Goal: Check status: Check status

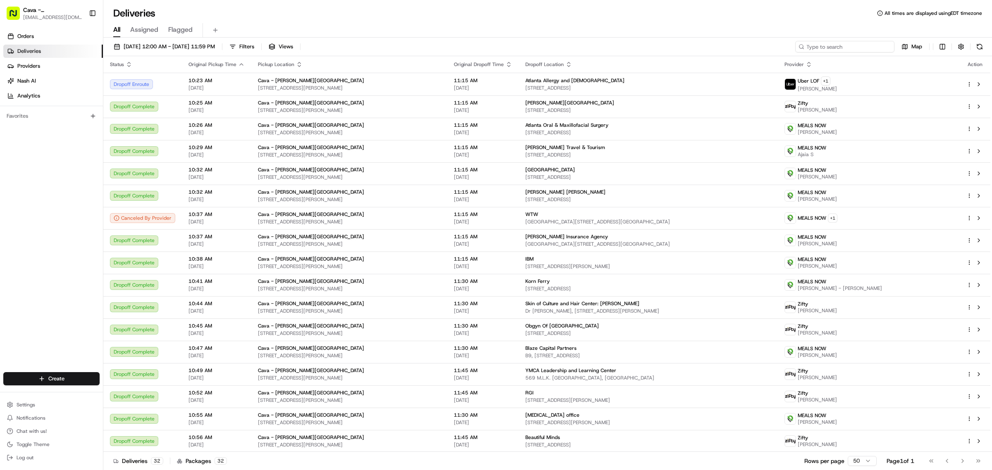
click at [854, 43] on input at bounding box center [844, 47] width 99 height 12
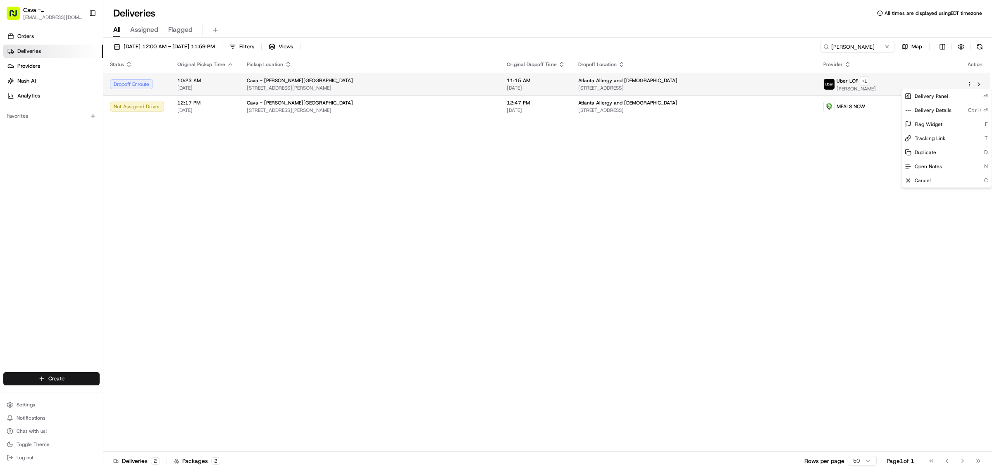
click at [969, 83] on html "Cava - [PERSON_NAME][GEOGRAPHIC_DATA] [EMAIL_ADDRESS][DOMAIN_NAME] Toggle Sideb…" at bounding box center [496, 235] width 992 height 470
click at [812, 193] on html "Cava - [PERSON_NAME][GEOGRAPHIC_DATA] [EMAIL_ADDRESS][DOMAIN_NAME] Toggle Sideb…" at bounding box center [496, 235] width 992 height 470
click at [968, 86] on html "Cava - [PERSON_NAME][GEOGRAPHIC_DATA] [EMAIL_ADDRESS][DOMAIN_NAME] Toggle Sideb…" at bounding box center [496, 235] width 992 height 470
click at [868, 167] on html "Cava - [PERSON_NAME][GEOGRAPHIC_DATA] [EMAIL_ADDRESS][DOMAIN_NAME] Toggle Sideb…" at bounding box center [496, 235] width 992 height 470
click at [774, 87] on span "[STREET_ADDRESS]" at bounding box center [694, 88] width 232 height 7
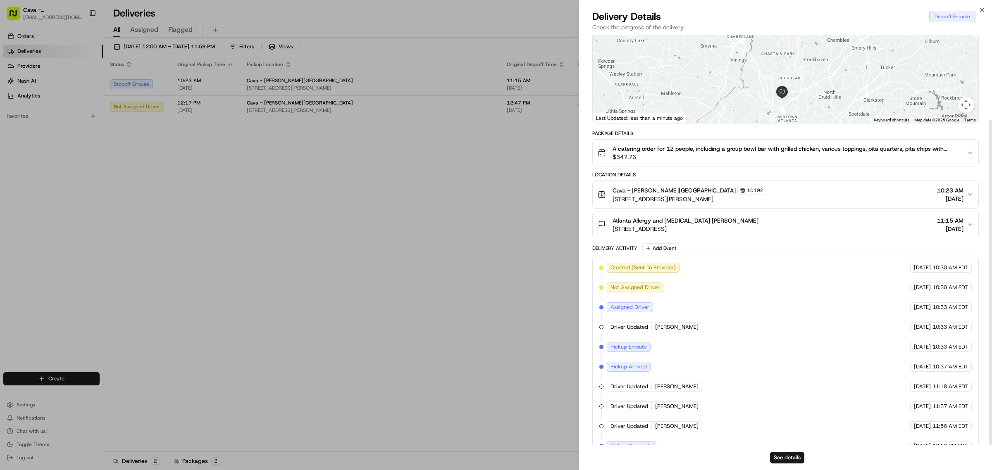
scroll to position [108, 0]
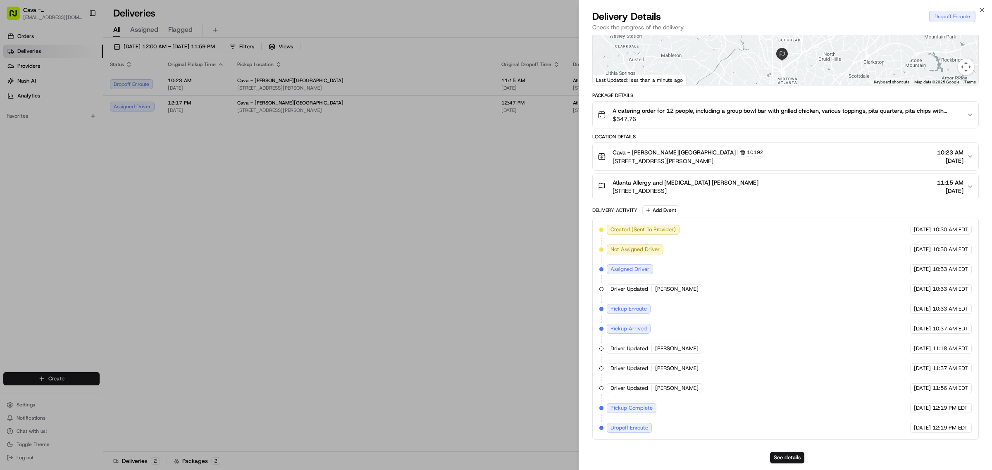
click at [983, 5] on div "Close Delivery Details Dropoff Enroute Check the progress of the delivery. Prov…" at bounding box center [785, 235] width 413 height 470
click at [983, 12] on icon "button" at bounding box center [982, 10] width 7 height 7
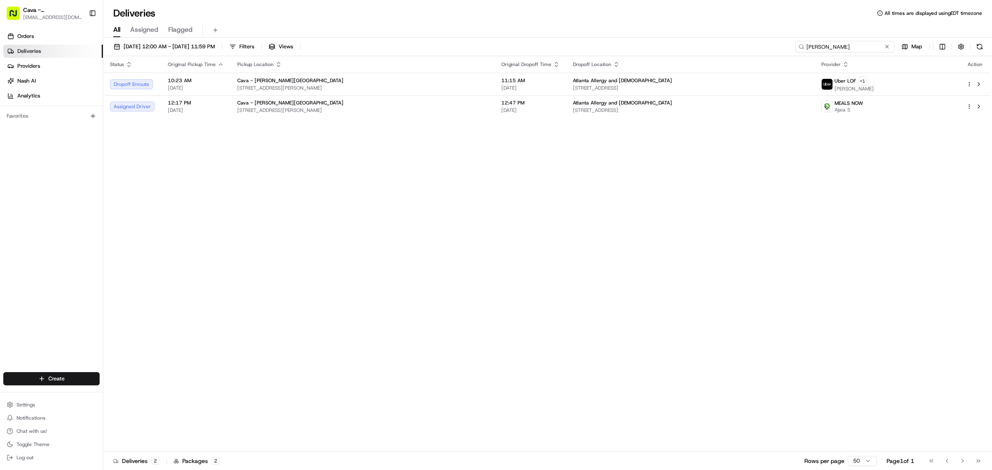
click at [882, 48] on input "[PERSON_NAME]" at bounding box center [844, 47] width 99 height 12
drag, startPoint x: 876, startPoint y: 46, endPoint x: 630, endPoint y: 12, distance: 247.4
click at [635, 17] on div "Deliveries All times are displayed using EDT timezone All Assigned Flagged [DAT…" at bounding box center [547, 235] width 889 height 470
click at [65, 423] on button "Notifications" at bounding box center [51, 419] width 96 height 12
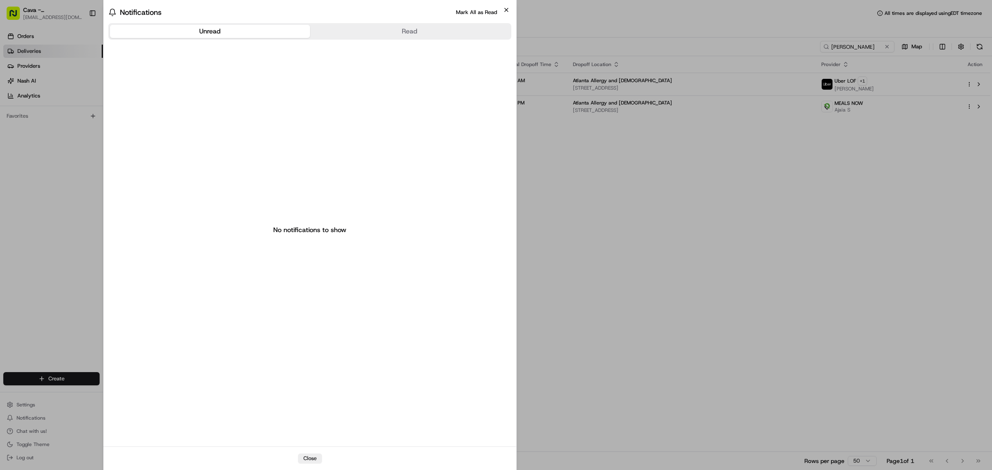
click at [506, 11] on icon "button" at bounding box center [506, 10] width 7 height 7
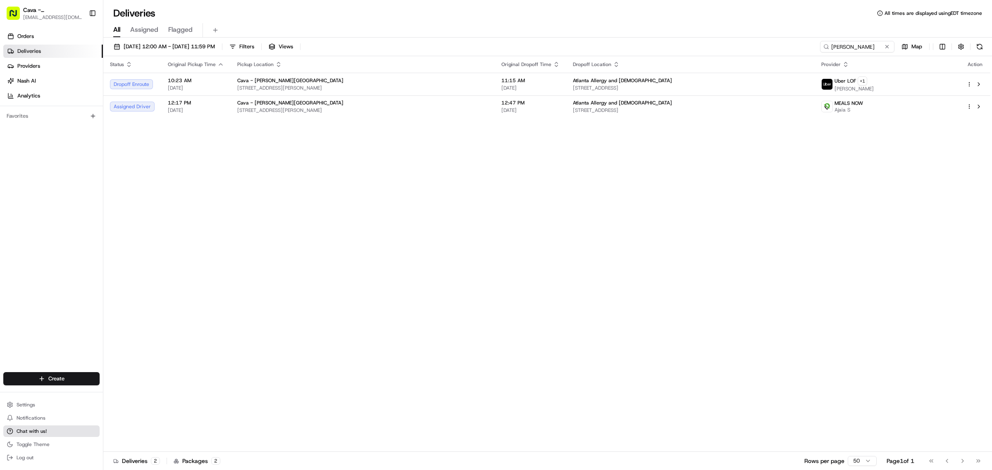
click at [36, 428] on button "Chat with us!" at bounding box center [51, 432] width 96 height 12
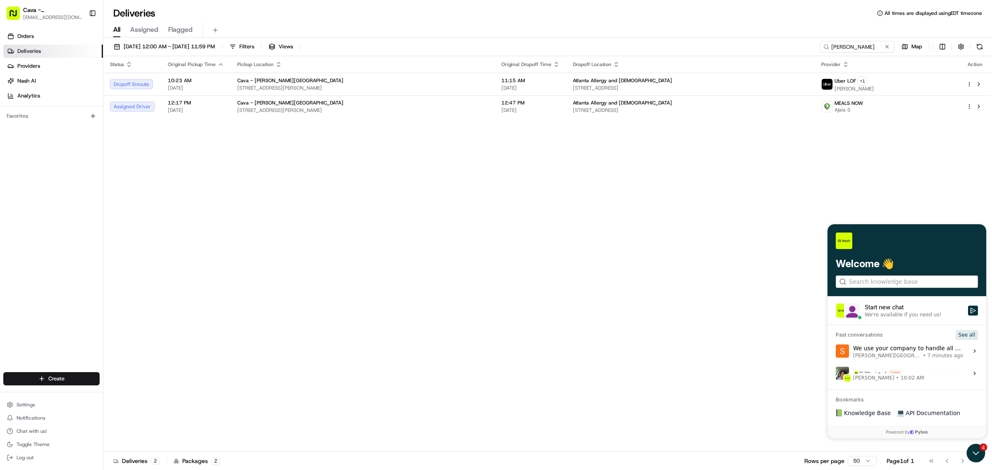
click at [974, 333] on button "See all" at bounding box center [967, 335] width 22 height 10
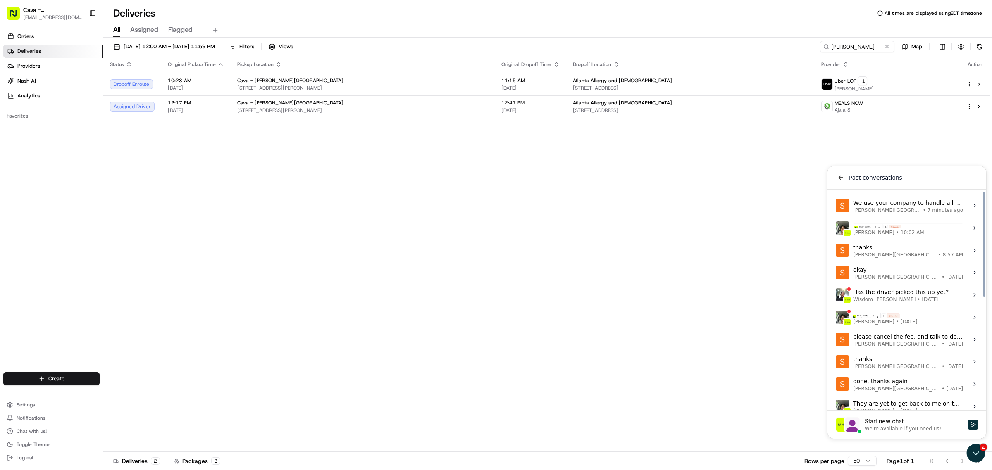
click at [885, 259] on label "thanks [PERSON_NAME][GEOGRAPHIC_DATA] • 8:57 AM View issue" at bounding box center [907, 250] width 149 height 22
click at [836, 251] on button "View issue" at bounding box center [836, 251] width 0 height 0
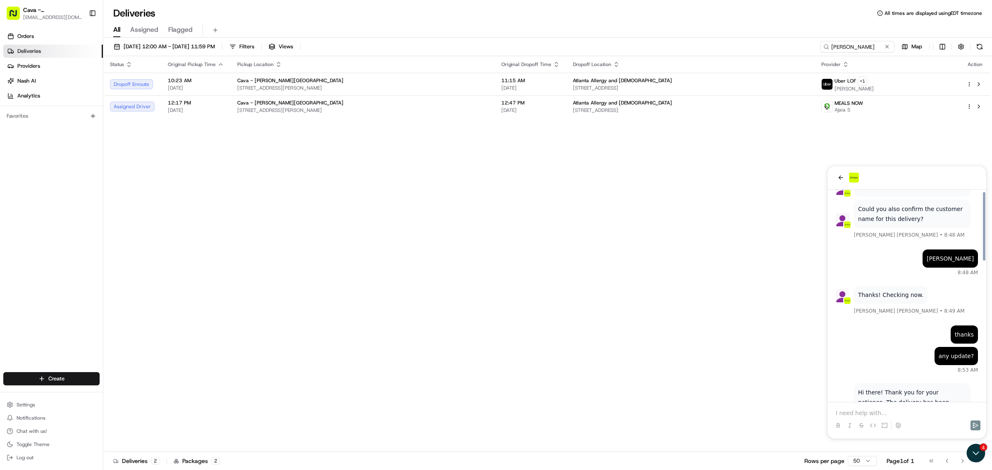
scroll to position [224, 0]
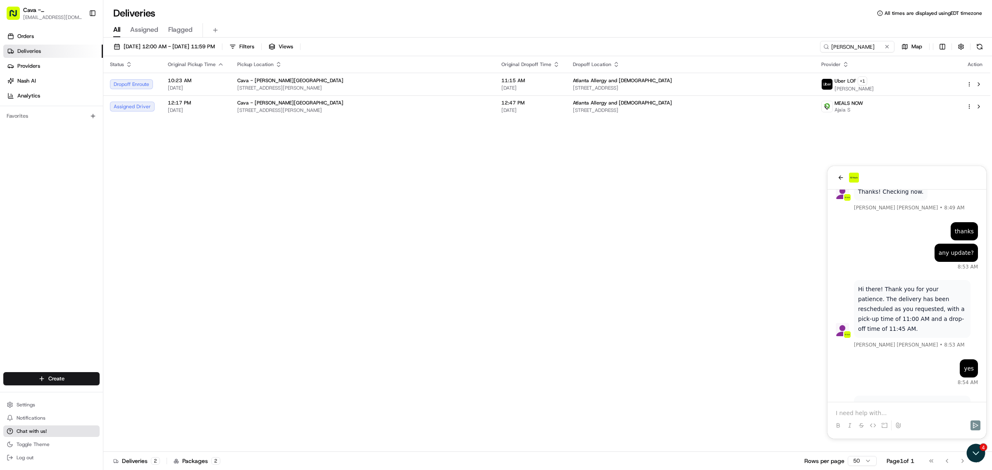
click at [31, 431] on span "Chat with us!" at bounding box center [32, 431] width 30 height 7
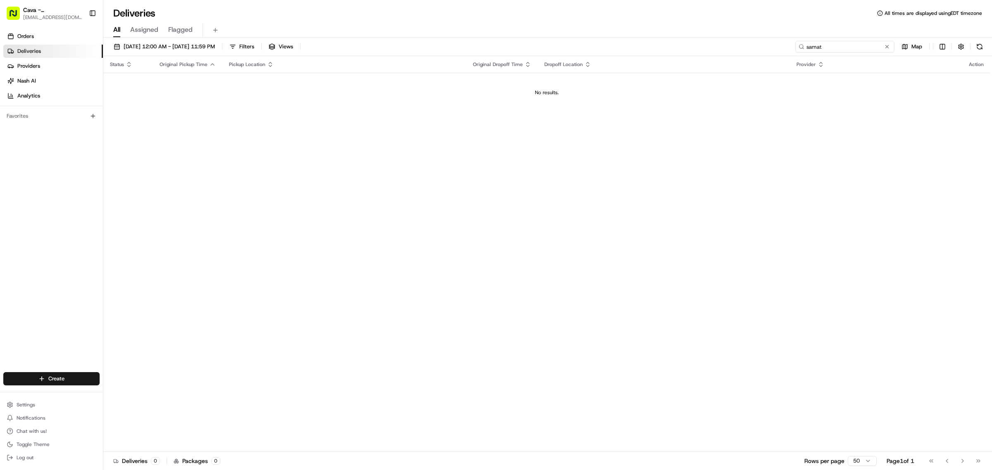
drag, startPoint x: 829, startPoint y: 42, endPoint x: 685, endPoint y: 44, distance: 144.7
click at [719, 43] on div "[DATE] 12:00 AM - [DATE] 11:59 PM Filters Views samat Map" at bounding box center [547, 48] width 889 height 15
paste input "10192-7543484-3719357"
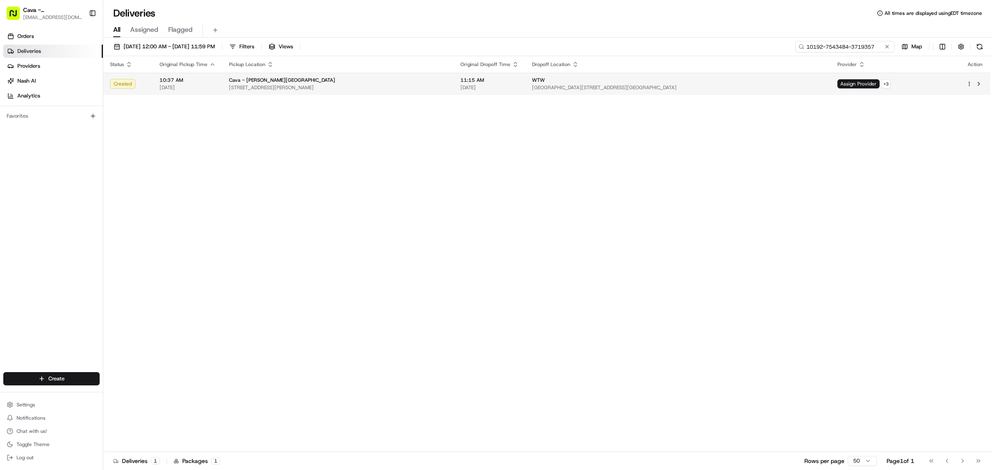
type input "10192-7543484-3719357"
click at [968, 88] on div at bounding box center [975, 84] width 17 height 10
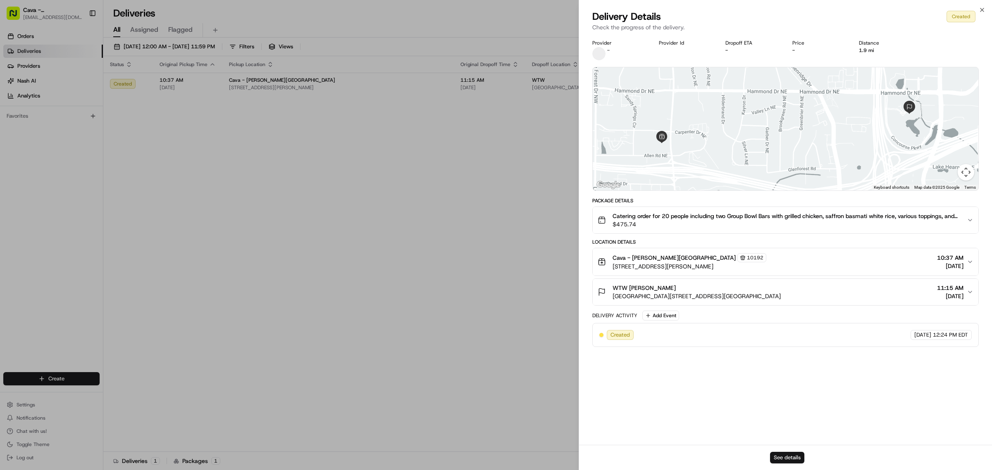
click at [790, 457] on button "See details" at bounding box center [787, 458] width 34 height 12
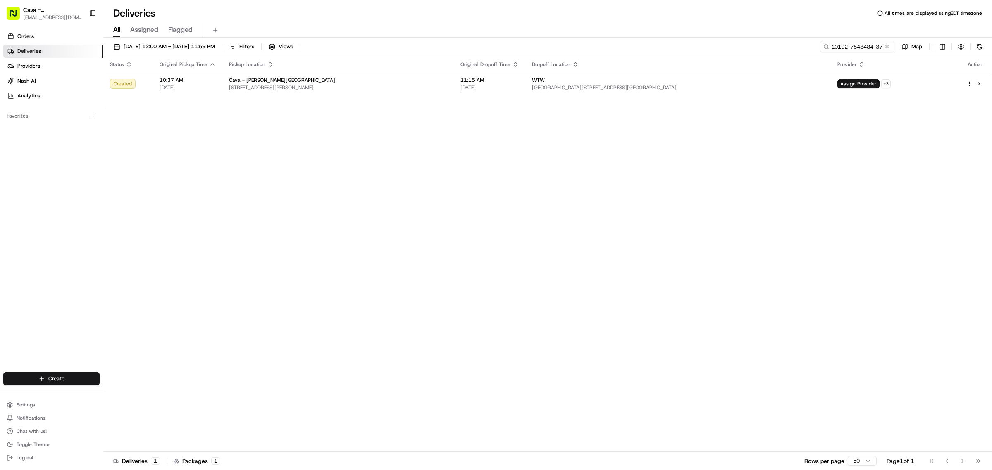
click at [20, 431] on span "Chat with us!" at bounding box center [32, 431] width 30 height 7
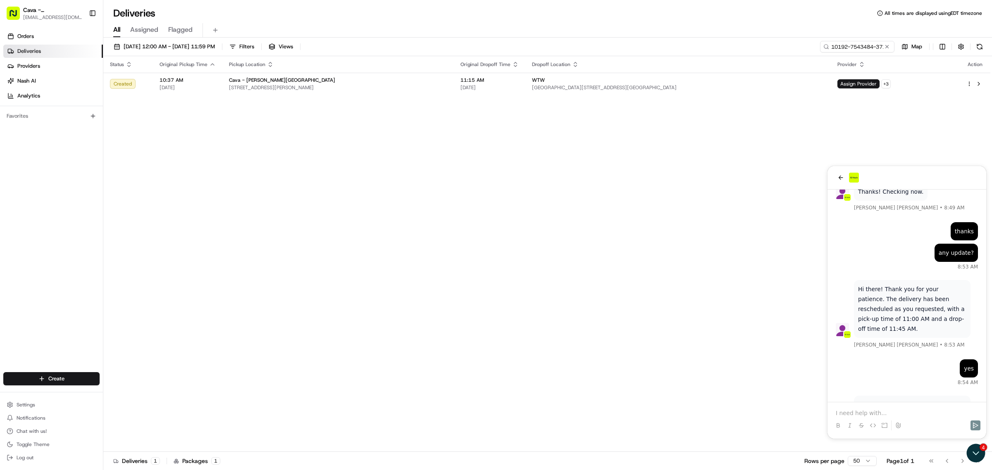
click at [834, 179] on div at bounding box center [907, 178] width 159 height 24
click at [841, 180] on icon "back" at bounding box center [841, 177] width 7 height 7
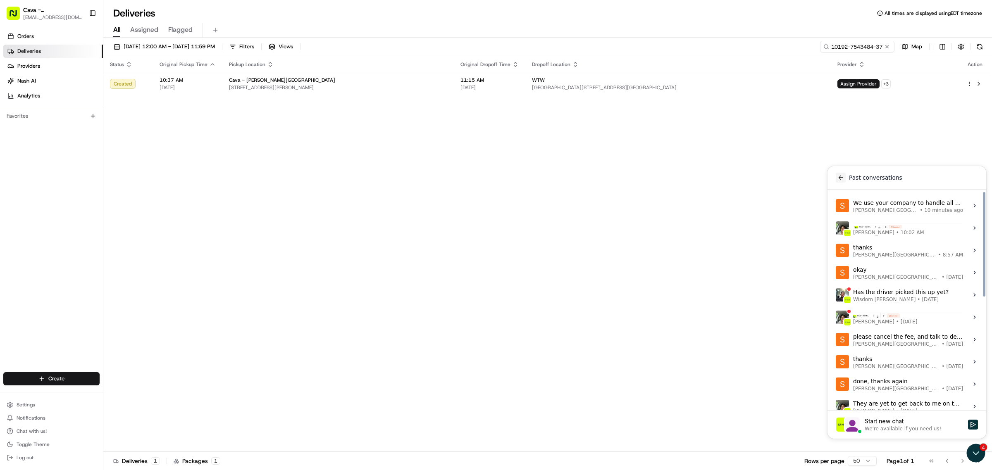
click at [836, 177] on button "back" at bounding box center [841, 178] width 10 height 10
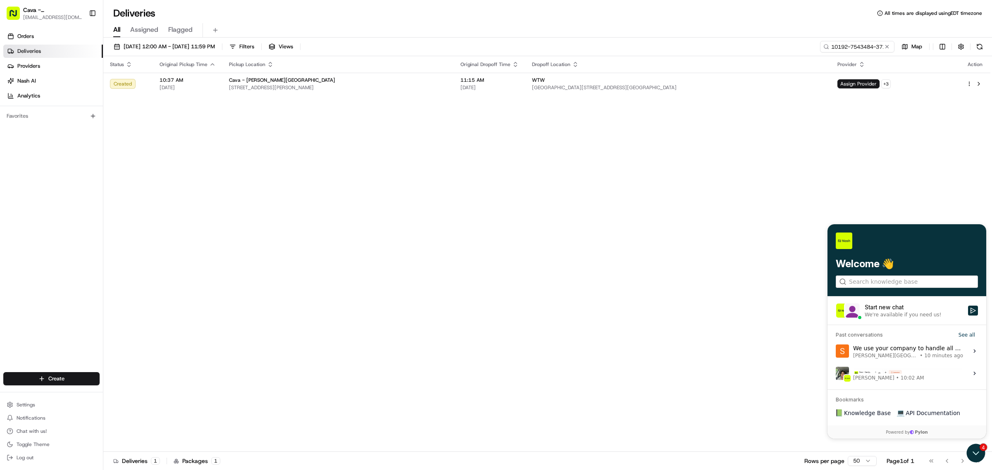
click at [873, 309] on div "Start new chat" at bounding box center [914, 307] width 98 height 8
click at [968, 309] on button "Start new chat We're available if you need us!" at bounding box center [973, 311] width 10 height 10
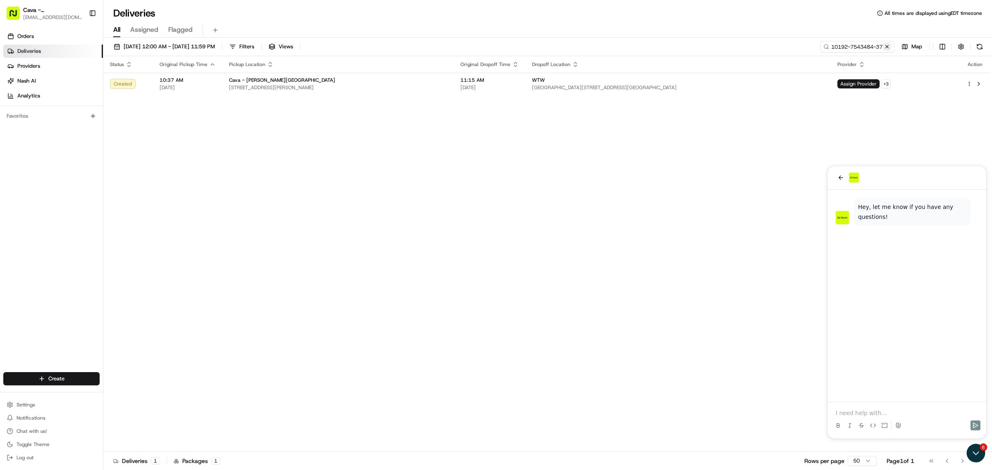
click at [885, 46] on button at bounding box center [887, 47] width 8 height 8
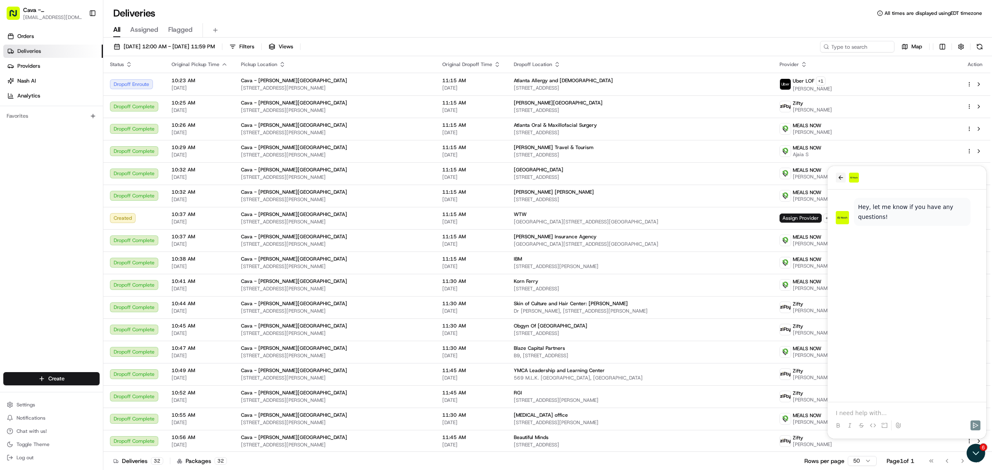
click at [838, 175] on icon "back" at bounding box center [841, 177] width 7 height 7
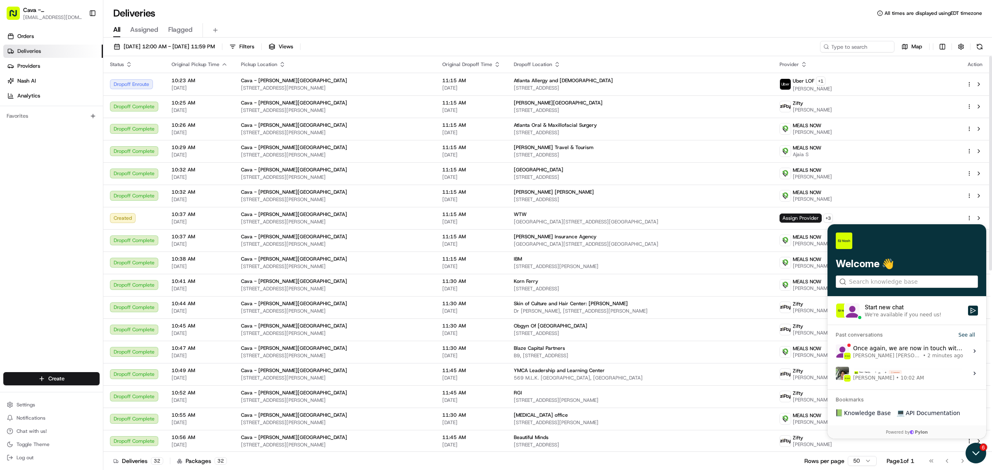
click at [975, 449] on icon "Open customer support" at bounding box center [976, 453] width 21 height 21
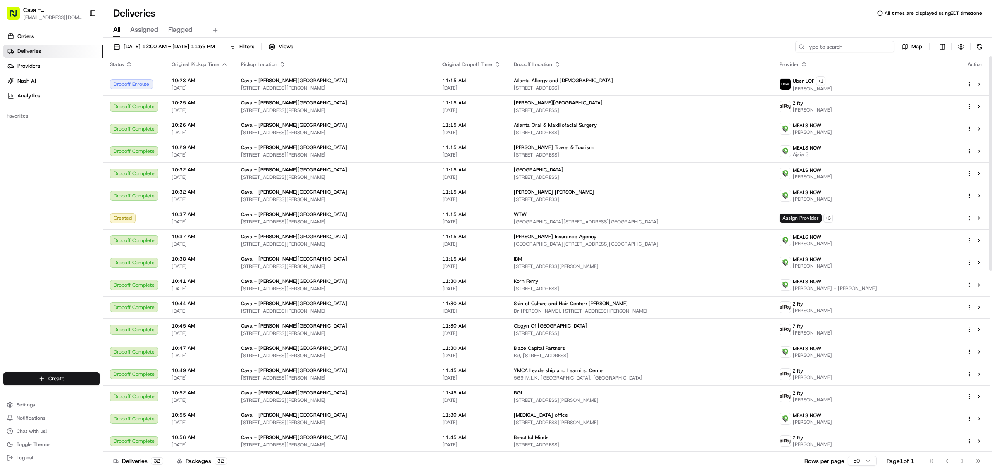
click at [841, 47] on input at bounding box center [844, 47] width 99 height 12
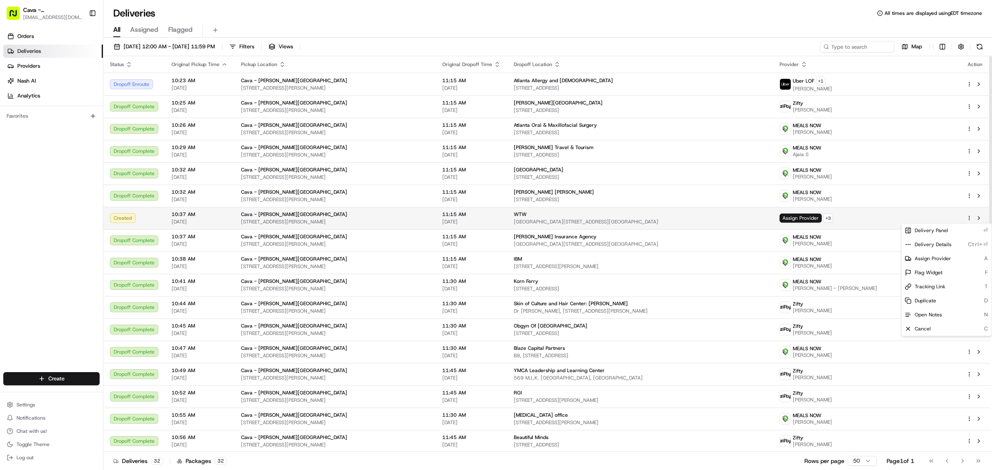
click at [968, 218] on html "Cava - [PERSON_NAME][GEOGRAPHIC_DATA] [EMAIL_ADDRESS][DOMAIN_NAME] Toggle Sideb…" at bounding box center [496, 235] width 992 height 470
click at [831, 223] on html "Cava - [PERSON_NAME][GEOGRAPHIC_DATA] [EMAIL_ADDRESS][DOMAIN_NAME] Toggle Sideb…" at bounding box center [496, 235] width 992 height 470
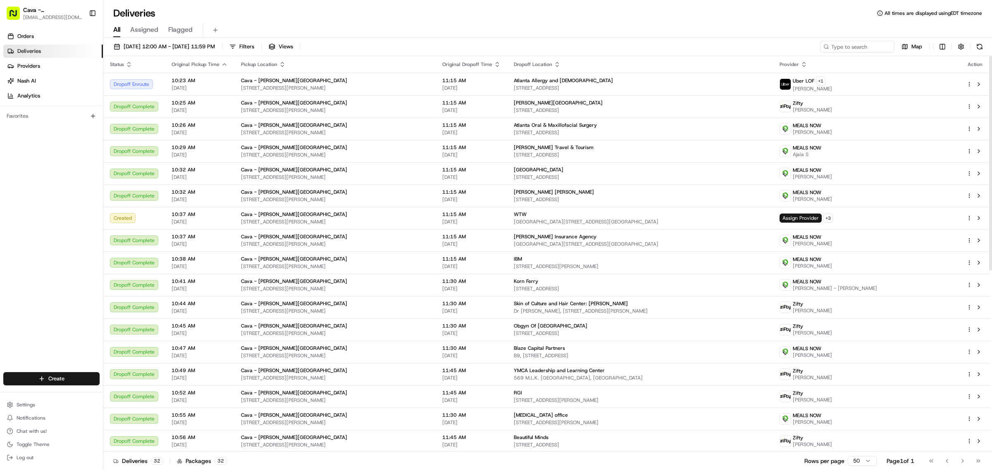
click at [822, 223] on span "Assign Provider" at bounding box center [801, 218] width 42 height 9
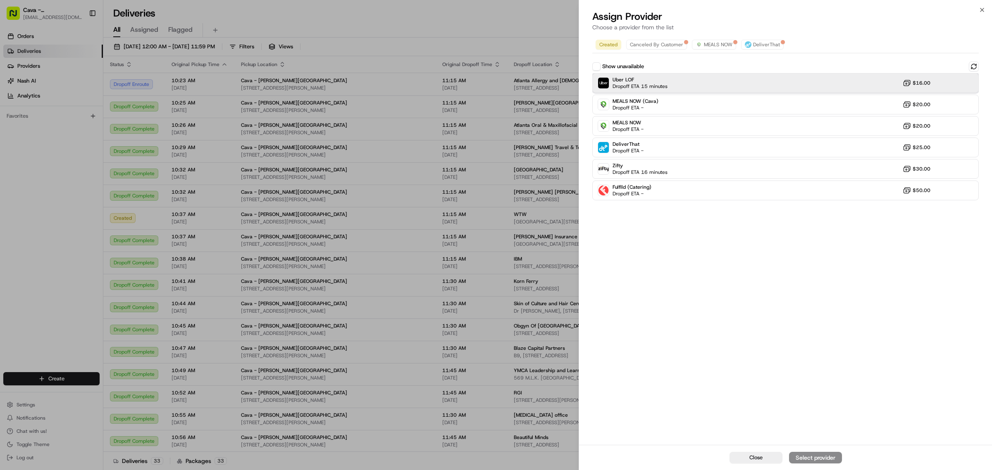
click at [606, 82] on img at bounding box center [603, 83] width 11 height 11
click at [814, 457] on div "Assign Provider" at bounding box center [815, 458] width 41 height 8
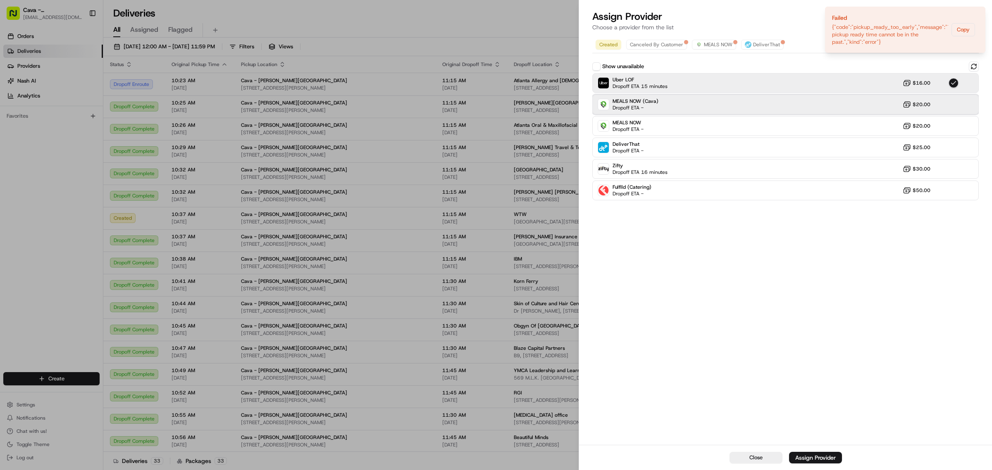
click at [627, 103] on span "MEALS NOW (Cava)" at bounding box center [636, 101] width 46 height 7
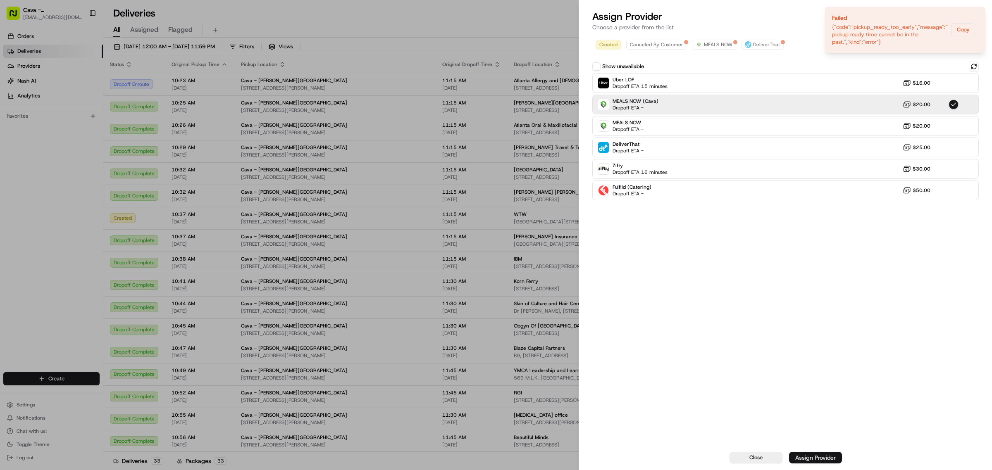
click at [819, 457] on div "Assign Provider" at bounding box center [815, 458] width 41 height 8
click at [979, 14] on icon "Notifications (F8)" at bounding box center [978, 13] width 3 height 3
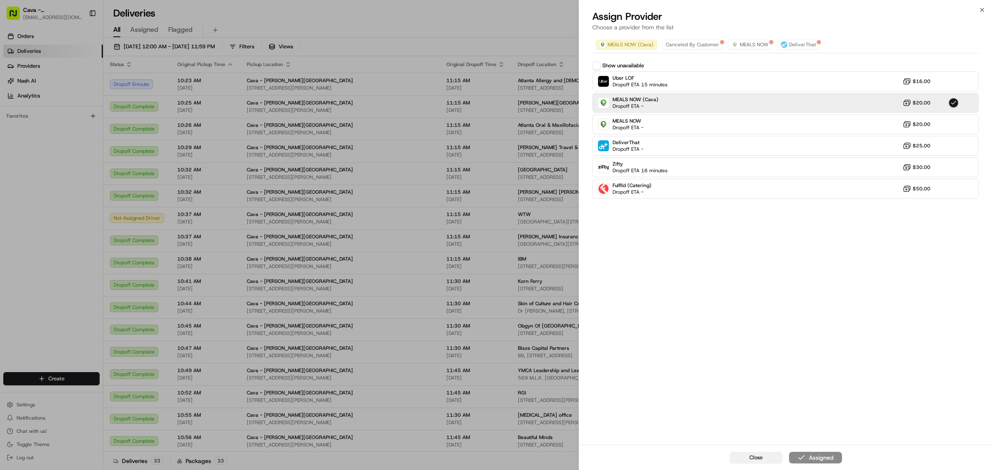
click at [740, 459] on button "Close" at bounding box center [756, 458] width 53 height 12
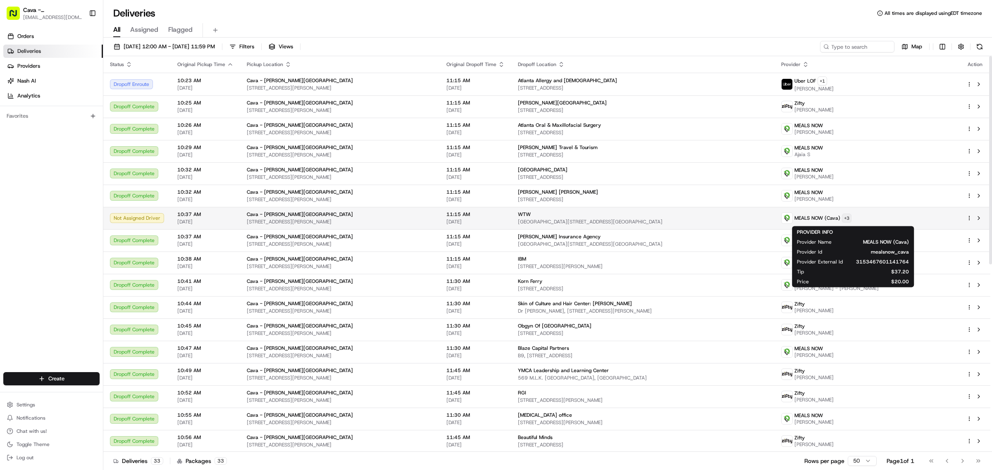
click at [885, 218] on html "Cava - [PERSON_NAME][GEOGRAPHIC_DATA] [EMAIL_ADDRESS][DOMAIN_NAME] Toggle Sideb…" at bounding box center [496, 235] width 992 height 470
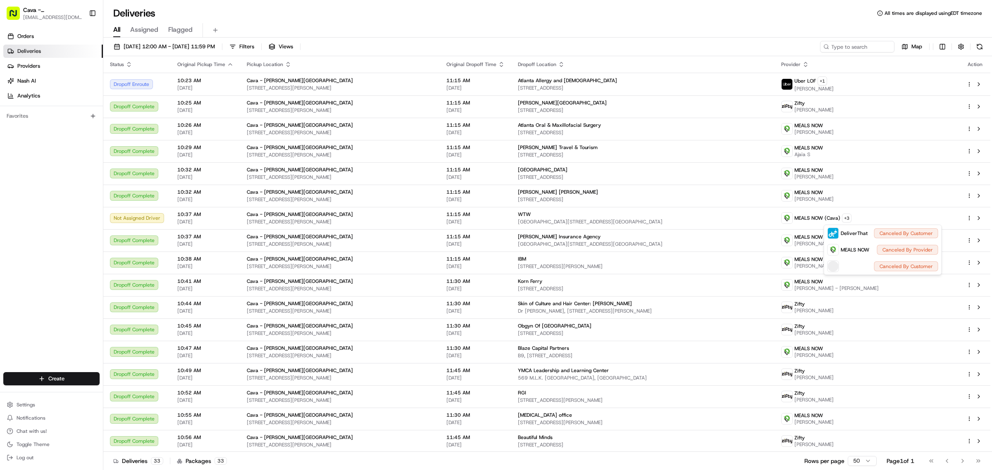
click at [900, 216] on html "Cava - [PERSON_NAME][GEOGRAPHIC_DATA] [EMAIL_ADDRESS][DOMAIN_NAME] Toggle Sideb…" at bounding box center [496, 235] width 992 height 470
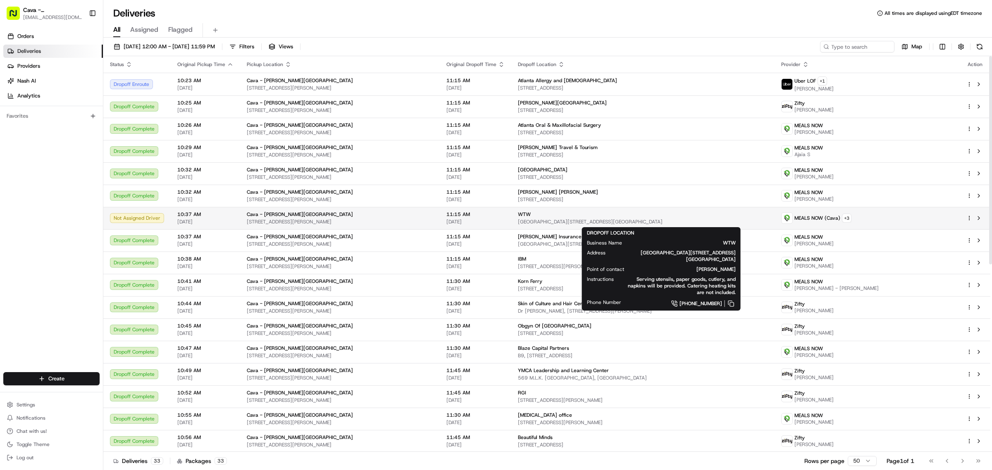
click at [539, 218] on div "WTW" at bounding box center [643, 214] width 251 height 7
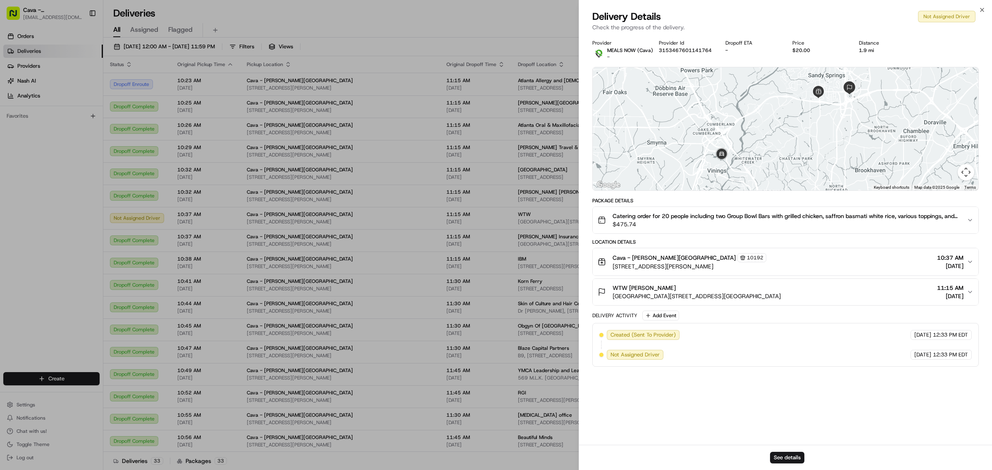
click at [731, 398] on div "Provider MEALS NOW (Cava) - Provider Id 3153467601141764 Dropoff ETA - Price $2…" at bounding box center [785, 240] width 413 height 411
click at [784, 462] on button "See details" at bounding box center [787, 458] width 34 height 12
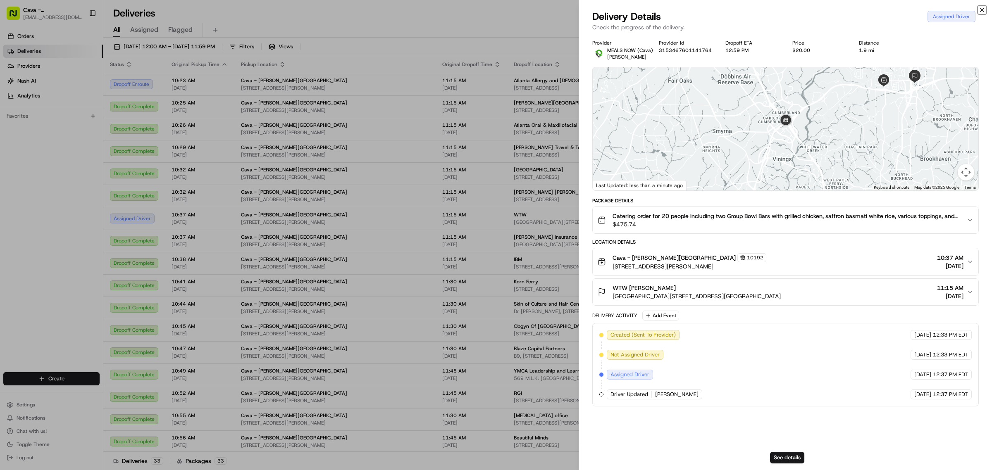
click at [980, 11] on icon "button" at bounding box center [982, 10] width 7 height 7
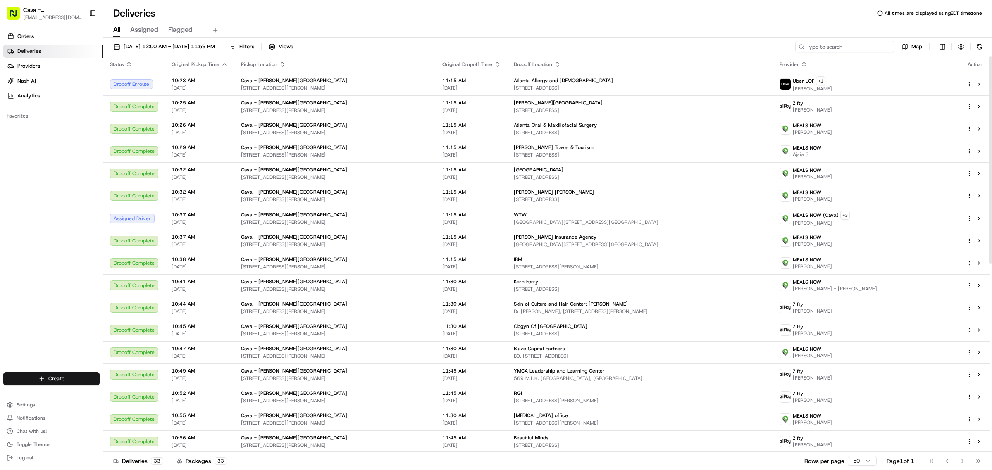
click at [861, 48] on input at bounding box center [844, 47] width 99 height 12
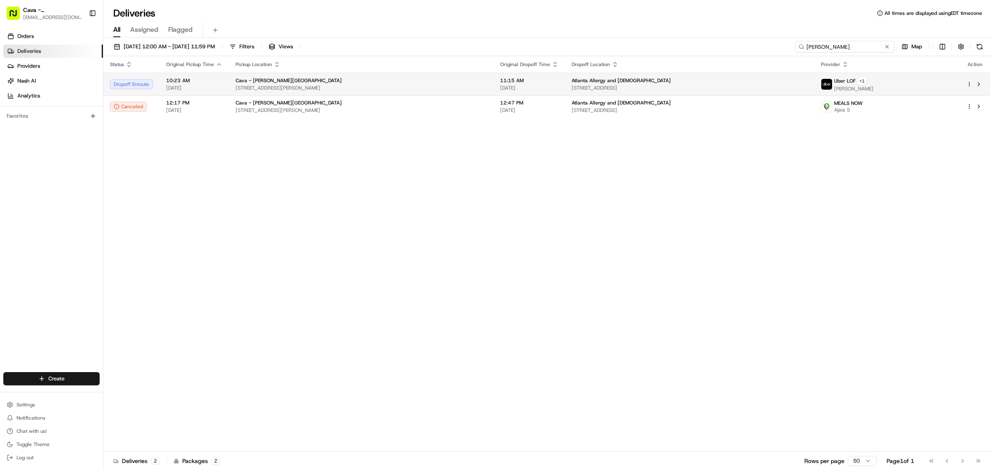
type input "[PERSON_NAME]"
click at [966, 84] on td at bounding box center [975, 84] width 31 height 23
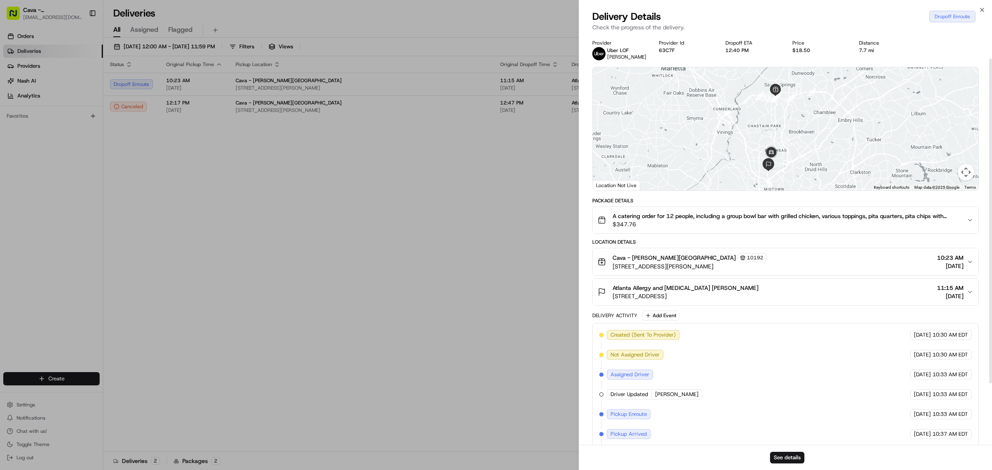
scroll to position [108, 0]
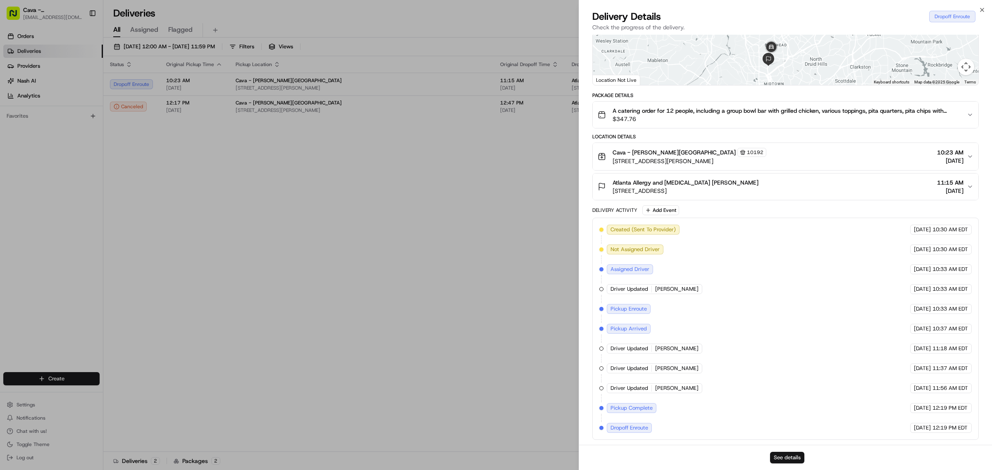
click at [782, 460] on button "See details" at bounding box center [787, 458] width 34 height 12
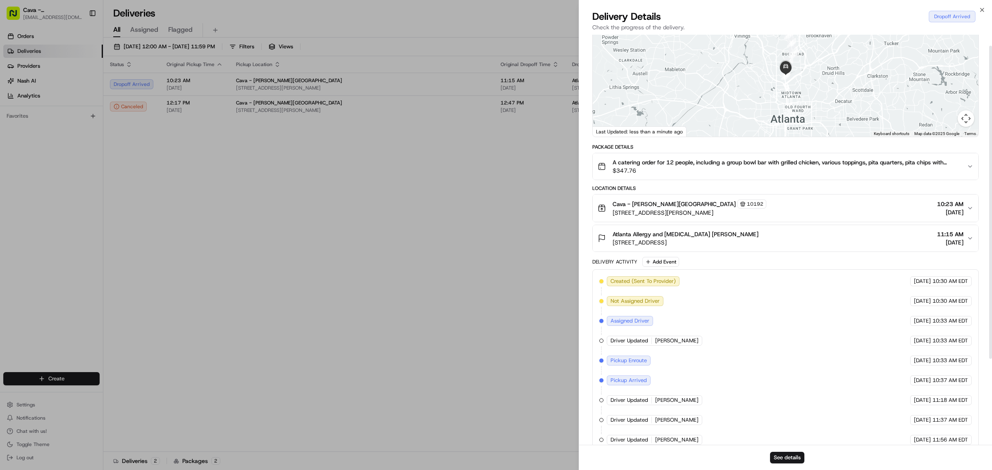
scroll to position [0, 0]
